Goal: Transaction & Acquisition: Purchase product/service

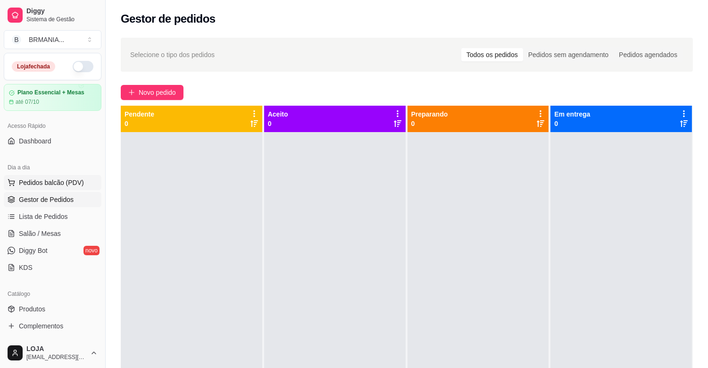
click at [62, 179] on span "Pedidos balcão (PDV)" at bounding box center [51, 182] width 65 height 9
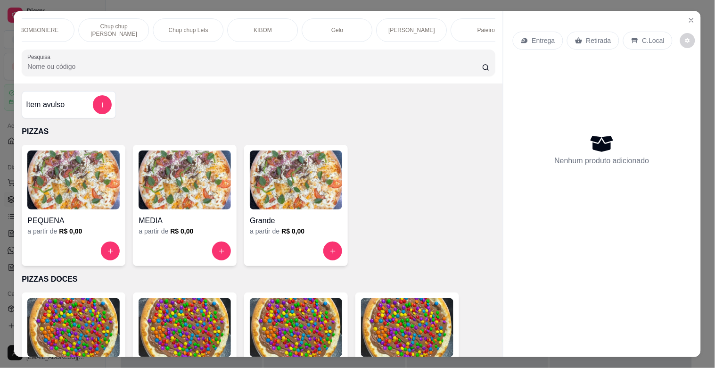
scroll to position [0, 788]
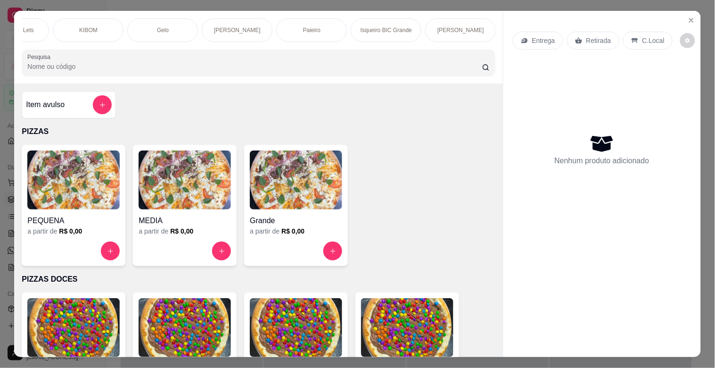
click at [327, 25] on div "Paieiro" at bounding box center [311, 30] width 71 height 24
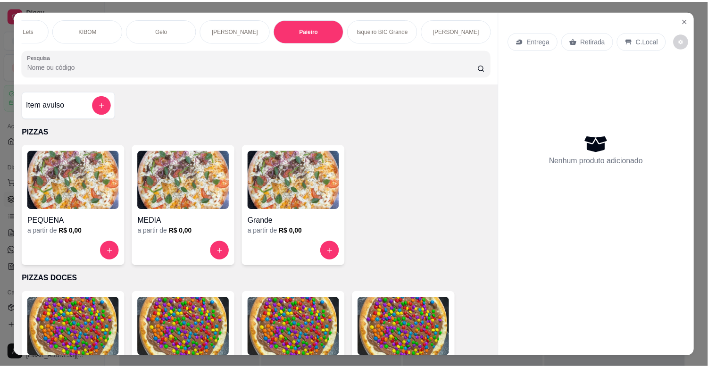
scroll to position [23, 0]
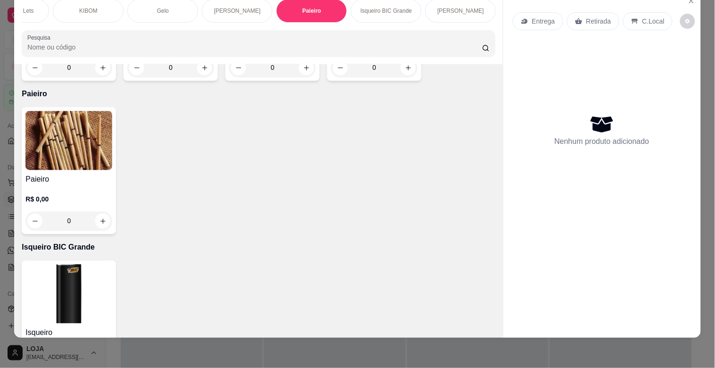
click at [71, 146] on div "Paieiro R$ 0,00 0" at bounding box center [69, 170] width 94 height 127
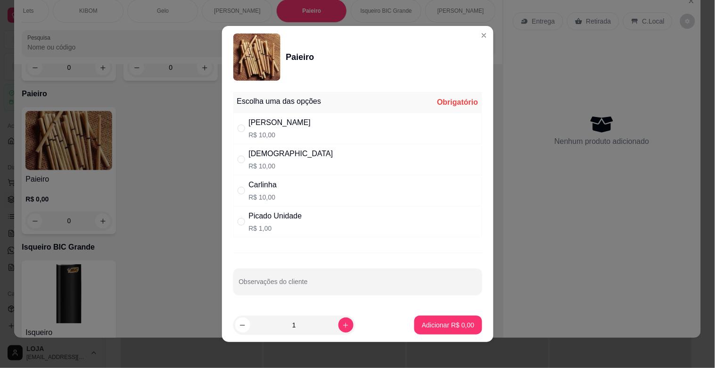
click at [274, 225] on p "R$ 1,00" at bounding box center [275, 227] width 53 height 9
radio input "true"
click at [455, 326] on p "Adicionar R$ 1,00" at bounding box center [448, 324] width 52 height 9
type input "1"
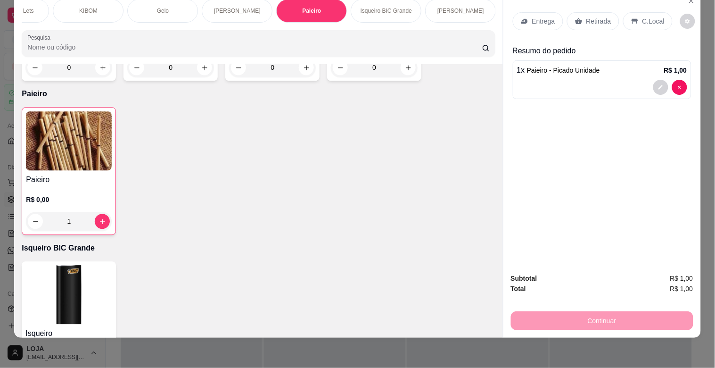
click at [588, 17] on p "Retirada" at bounding box center [598, 20] width 25 height 9
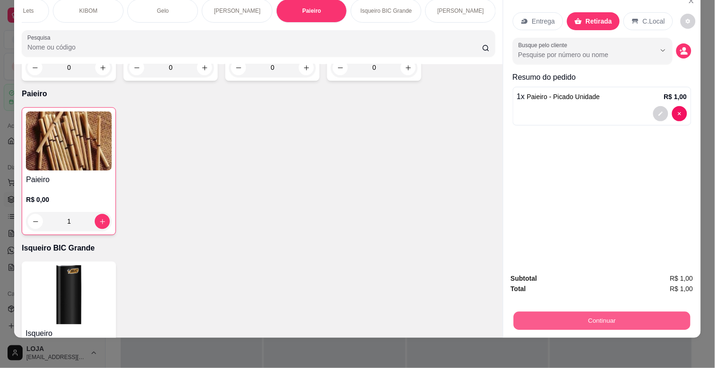
click at [543, 313] on button "Continuar" at bounding box center [601, 320] width 177 height 18
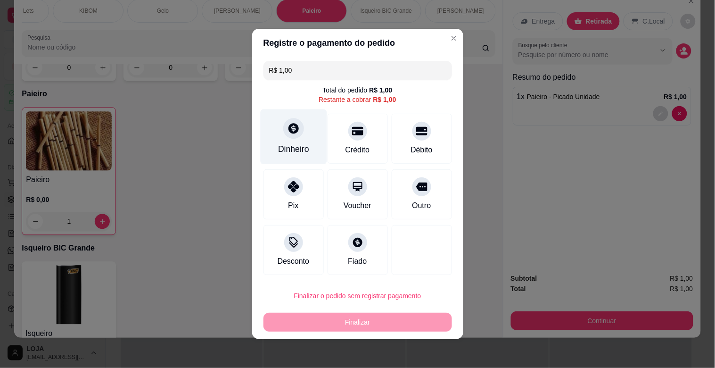
click at [277, 126] on div "Dinheiro" at bounding box center [293, 136] width 66 height 55
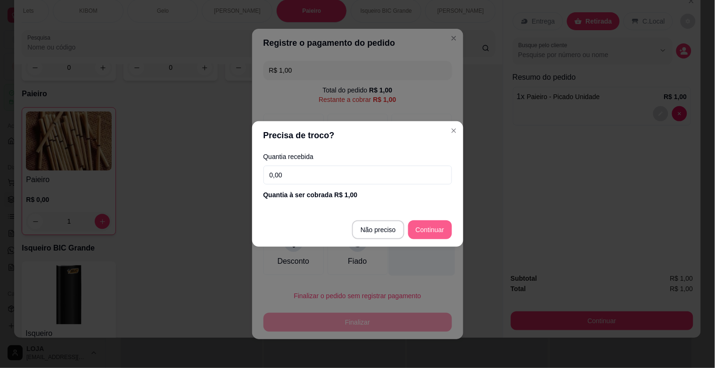
type input "R$ 0,00"
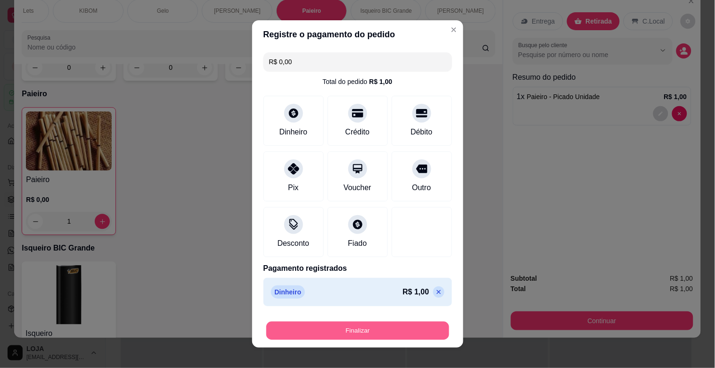
click at [379, 328] on button "Finalizar" at bounding box center [357, 330] width 183 height 18
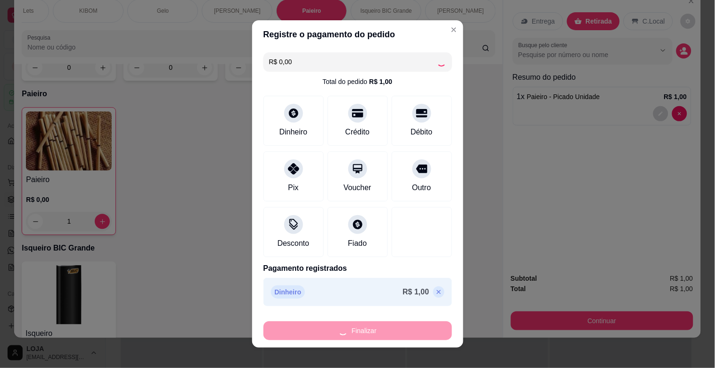
type input "0"
type input "-R$ 1,00"
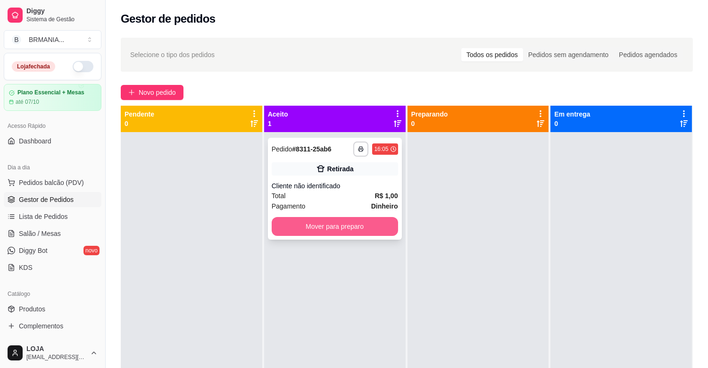
click at [305, 225] on button "Mover para preparo" at bounding box center [335, 226] width 126 height 19
click at [305, 225] on div "Mover para preparo" at bounding box center [335, 226] width 126 height 19
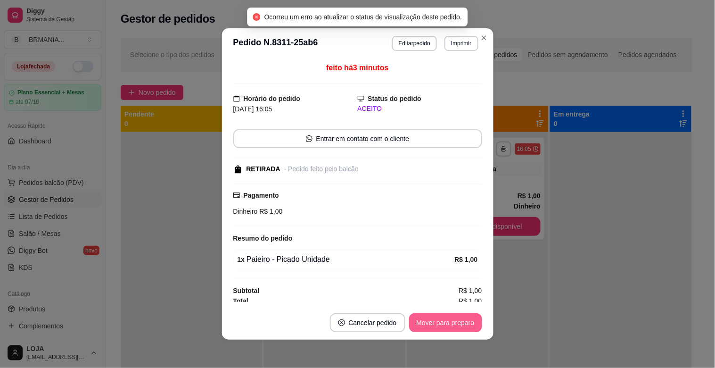
click at [430, 329] on button "Mover para preparo" at bounding box center [445, 322] width 73 height 19
click at [446, 327] on button "Mover para retirada disponível" at bounding box center [430, 322] width 104 height 19
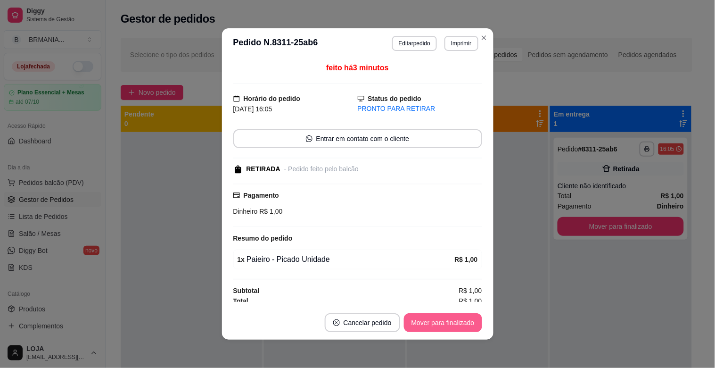
click at [445, 327] on button "Mover para finalizado" at bounding box center [443, 322] width 78 height 19
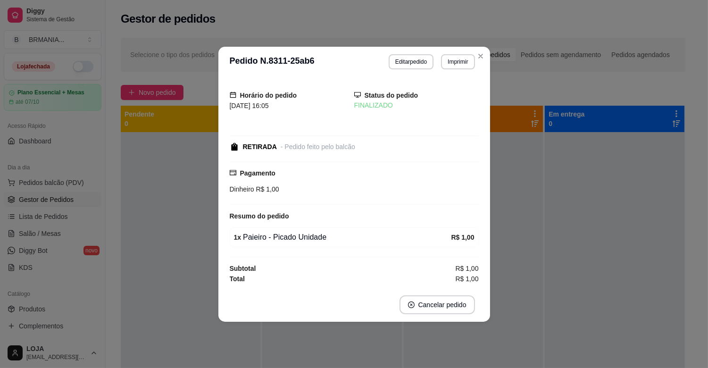
click at [400, 350] on div at bounding box center [332, 316] width 140 height 368
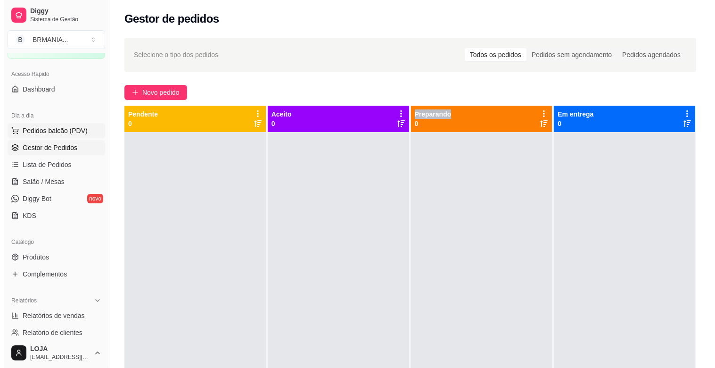
scroll to position [52, 0]
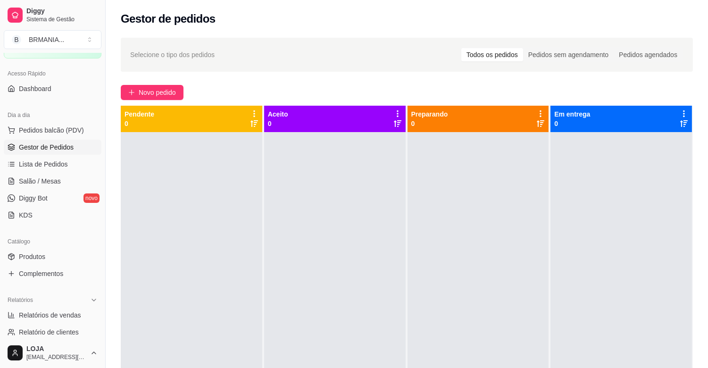
click at [41, 118] on div "Dia a dia" at bounding box center [53, 114] width 98 height 15
click at [37, 130] on span "Pedidos balcão (PDV)" at bounding box center [51, 129] width 65 height 9
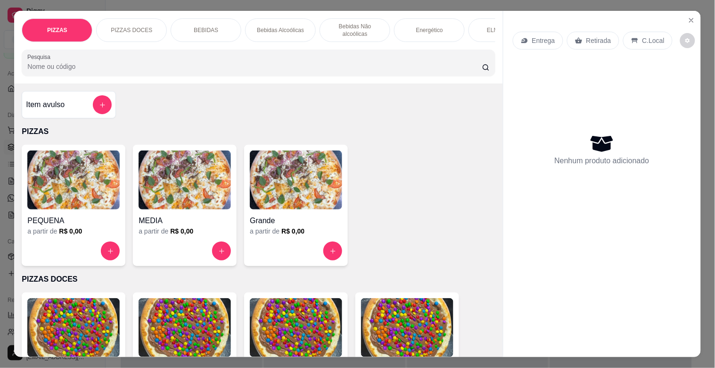
click at [483, 23] on div "ELMA CHIPS" at bounding box center [504, 30] width 71 height 24
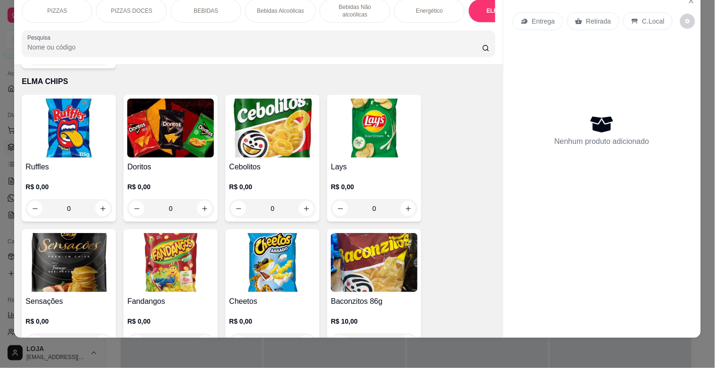
click at [180, 0] on div "BEBIDAS" at bounding box center [206, 11] width 71 height 24
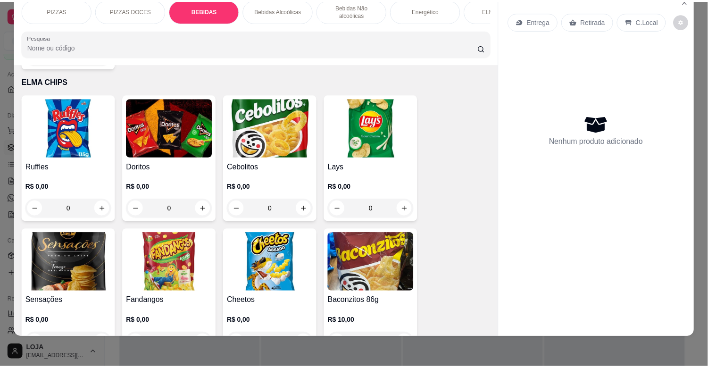
scroll to position [338, 0]
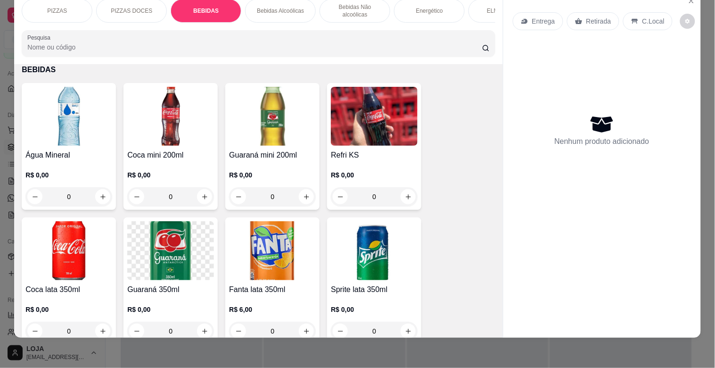
click at [70, 99] on img at bounding box center [68, 116] width 87 height 59
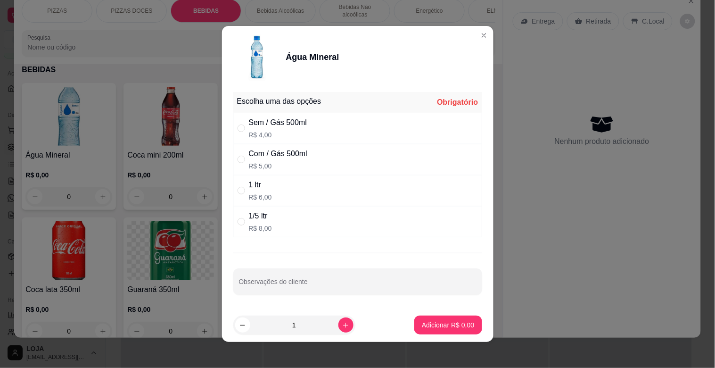
click at [316, 129] on div "Sem / Gás 500ml R$ 4,00" at bounding box center [357, 128] width 249 height 31
radio input "true"
click at [342, 324] on icon "increase-product-quantity" at bounding box center [345, 324] width 7 height 7
type input "2"
click at [415, 321] on button "Adicionar R$ 8,00" at bounding box center [448, 325] width 66 height 18
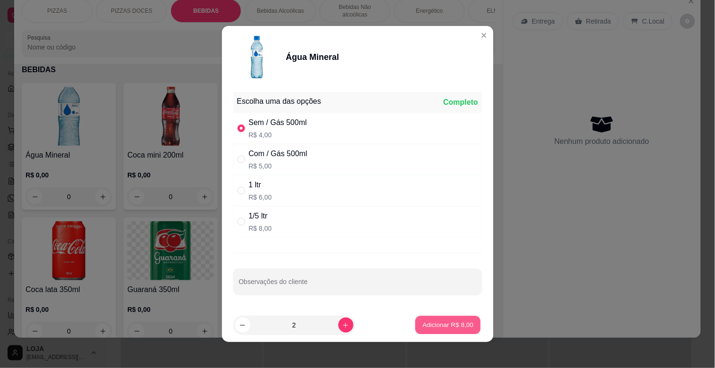
type input "2"
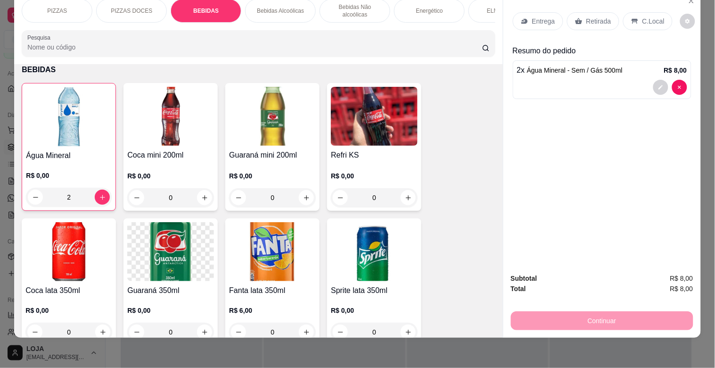
click at [602, 17] on p "Retirada" at bounding box center [598, 20] width 25 height 9
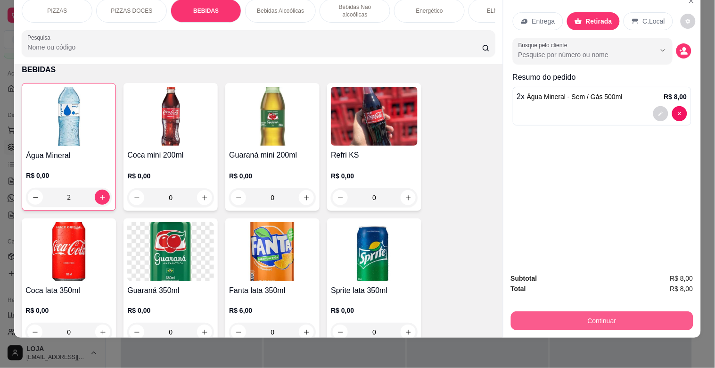
click at [648, 314] on button "Continuar" at bounding box center [602, 320] width 182 height 19
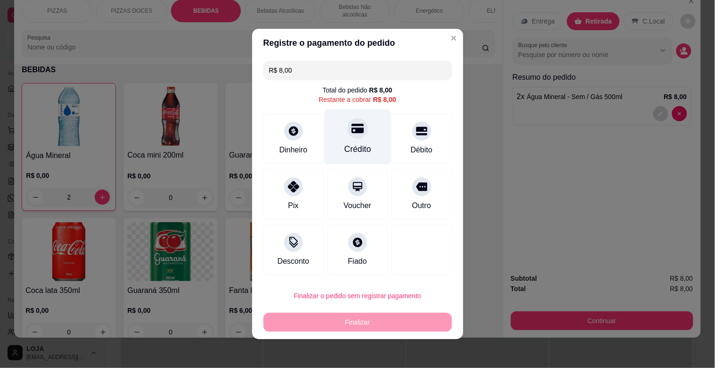
click at [375, 153] on div "Crédito" at bounding box center [357, 136] width 66 height 55
type input "R$ 0,00"
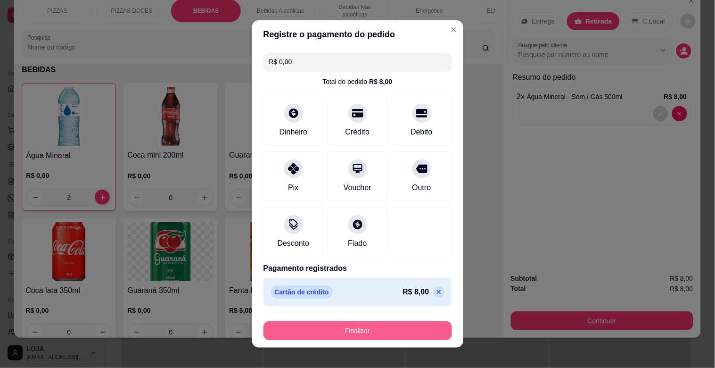
click at [391, 330] on button "Finalizar" at bounding box center [358, 330] width 189 height 19
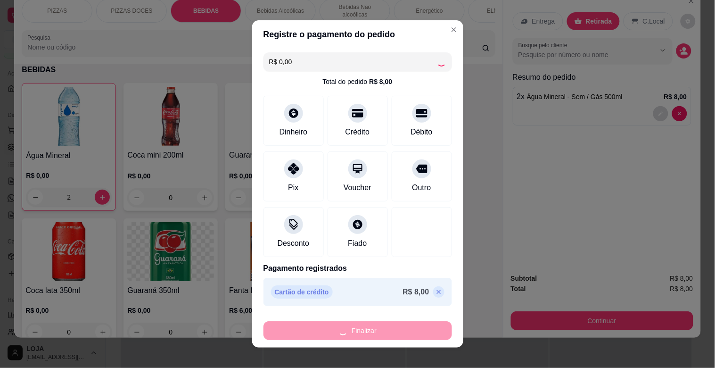
type input "0"
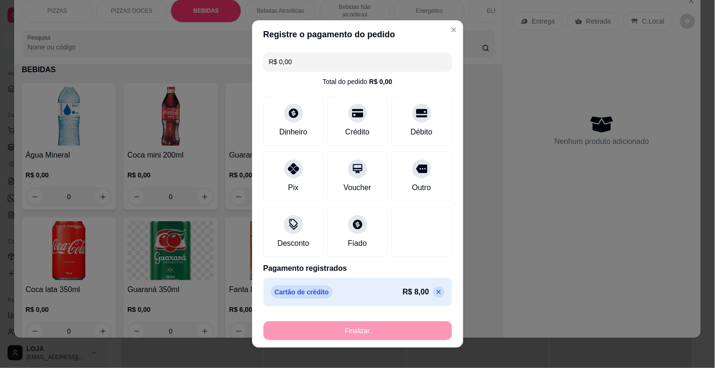
type input "-R$ 8,00"
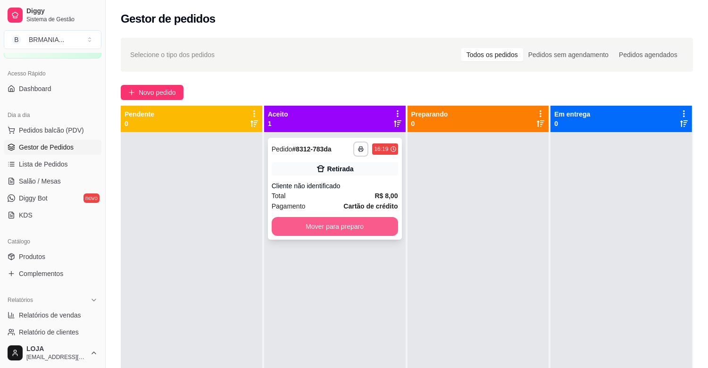
click at [356, 225] on button "Mover para preparo" at bounding box center [335, 226] width 126 height 19
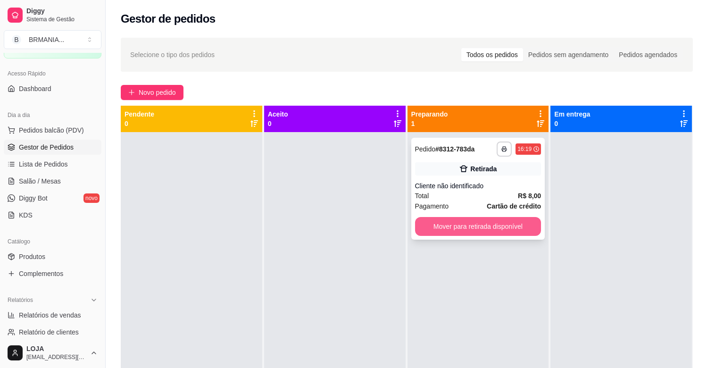
click at [457, 226] on button "Mover para retirada disponível" at bounding box center [478, 226] width 126 height 19
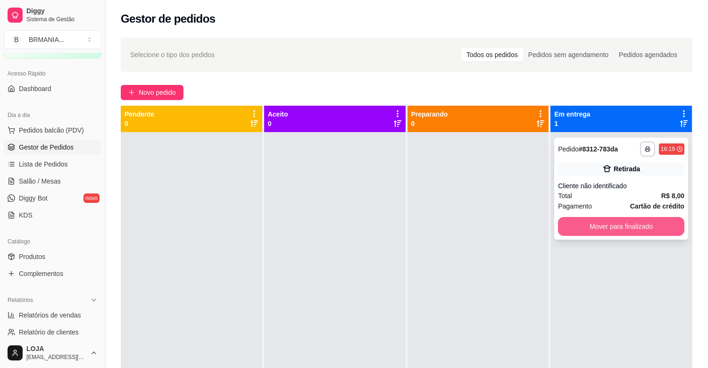
click at [577, 225] on button "Mover para finalizado" at bounding box center [621, 226] width 126 height 19
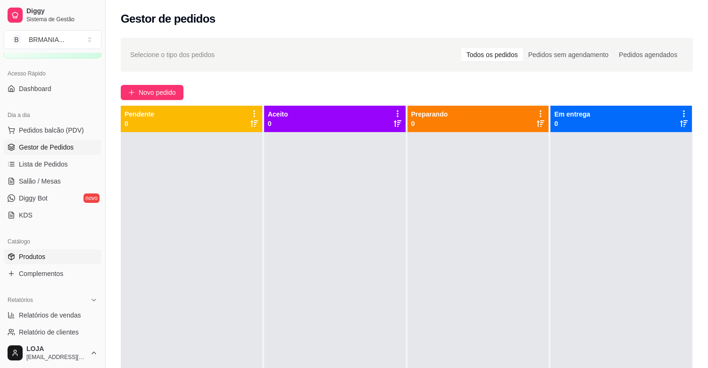
click at [40, 263] on link "Produtos" at bounding box center [53, 256] width 98 height 15
